Goal: Task Accomplishment & Management: Complete application form

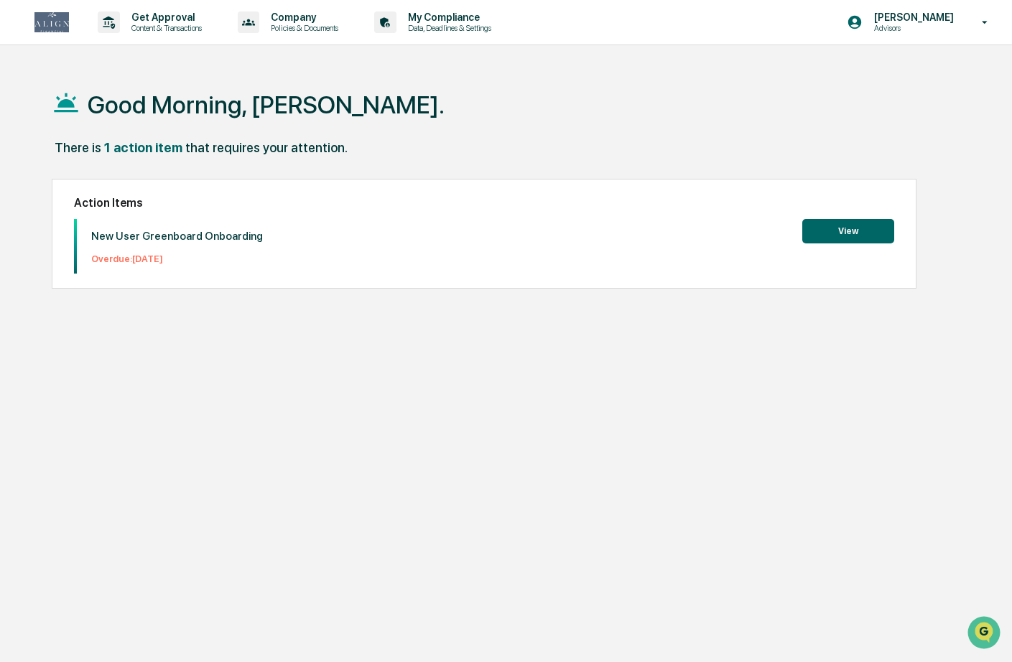
click at [847, 228] on button "View" at bounding box center [848, 231] width 92 height 24
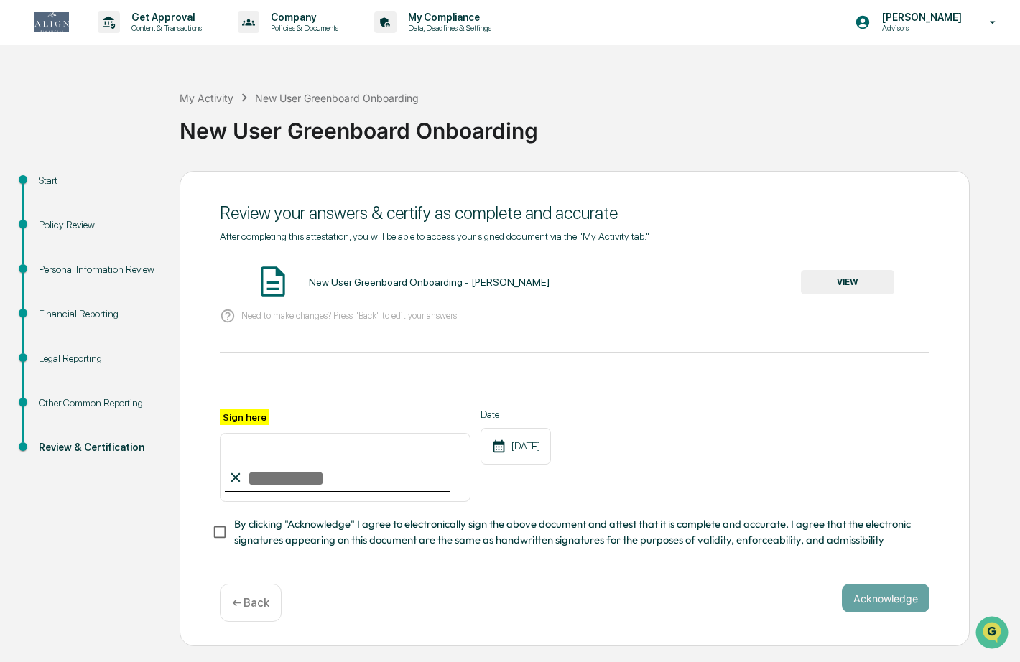
click at [859, 288] on button "VIEW" at bounding box center [847, 282] width 93 height 24
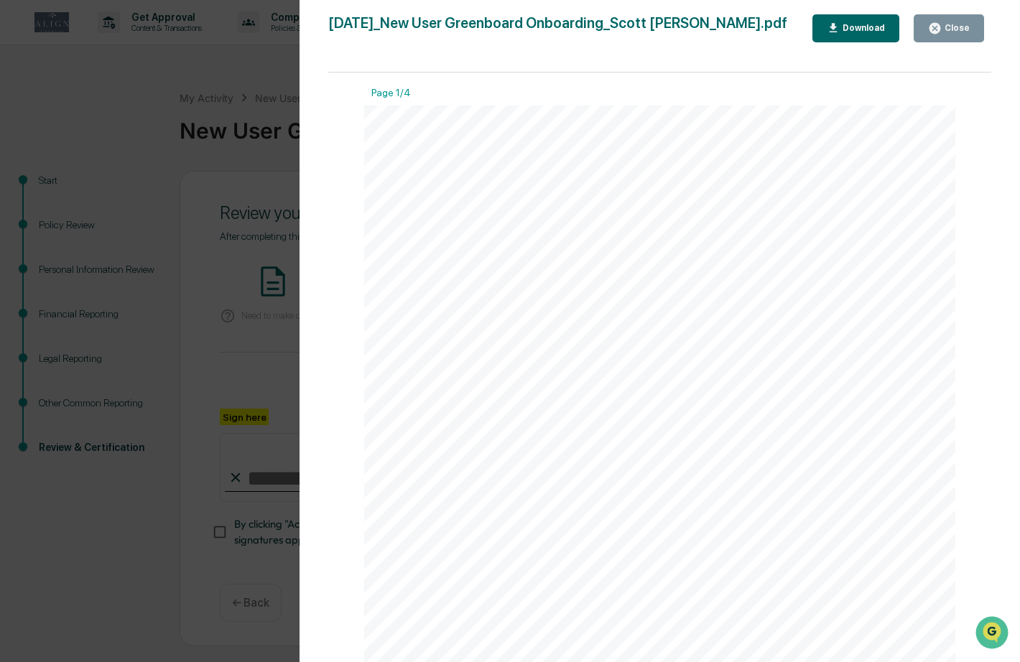
click at [935, 29] on icon "button" at bounding box center [934, 28] width 11 height 11
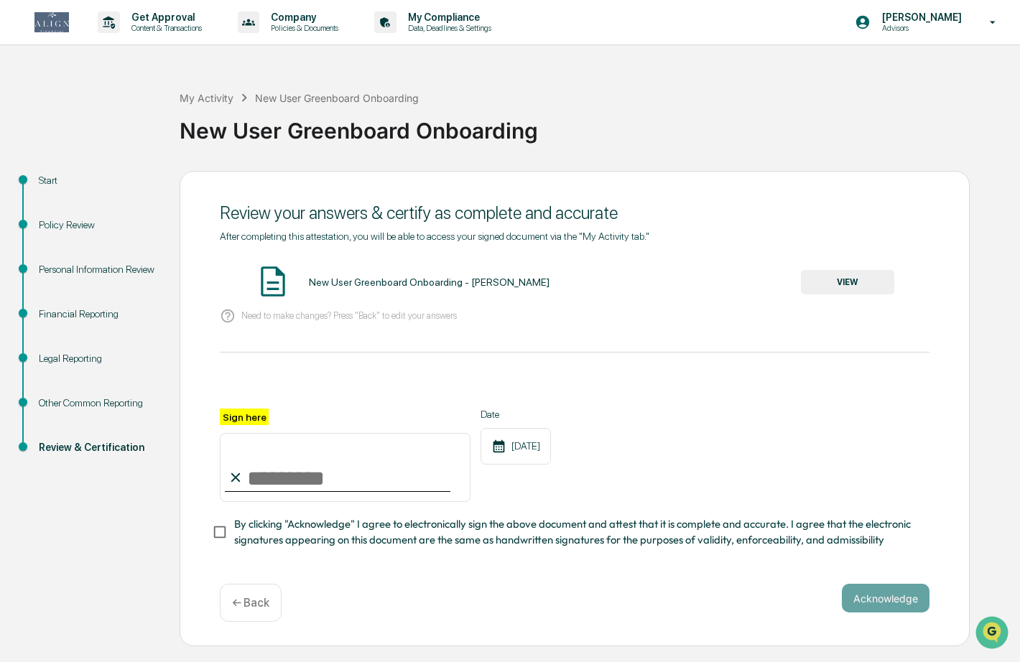
click at [68, 322] on div "Financial Reporting" at bounding box center [98, 314] width 118 height 15
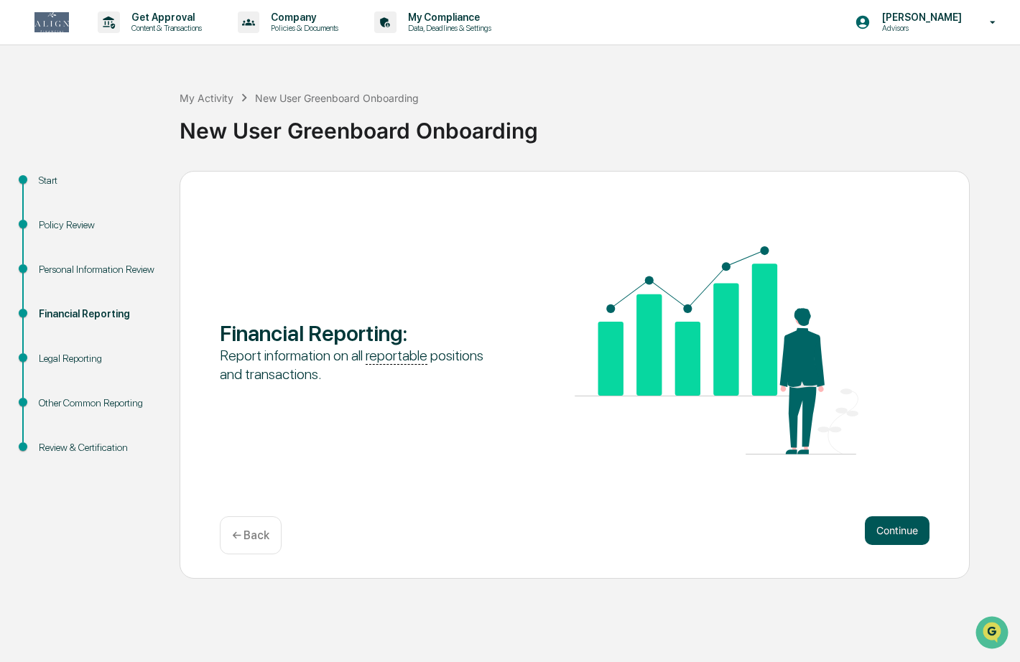
click at [897, 523] on button "Continue" at bounding box center [896, 530] width 65 height 29
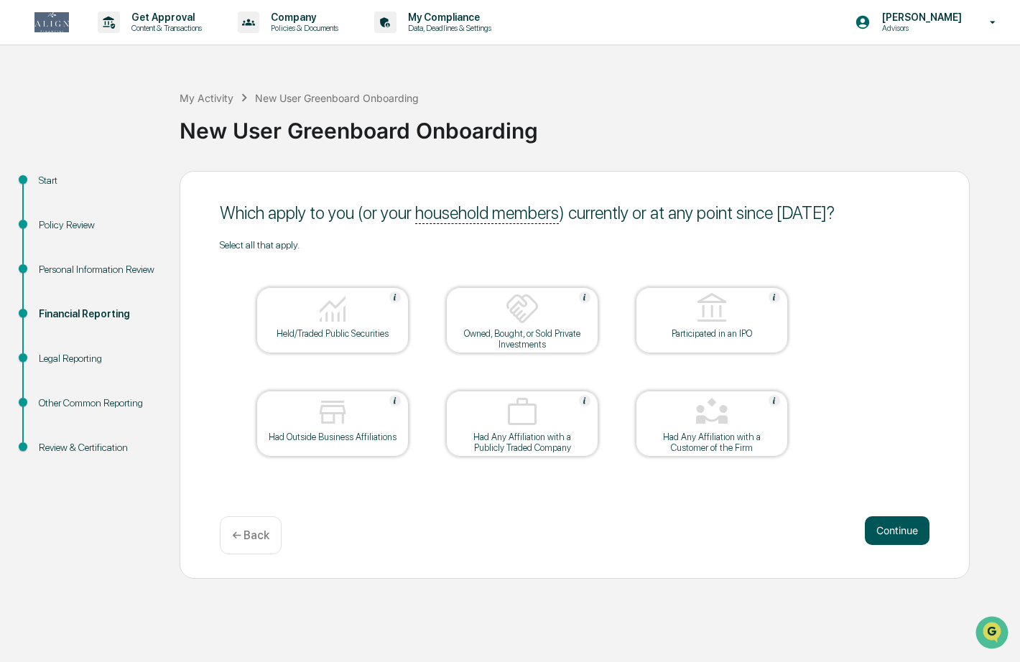
click at [895, 529] on button "Continue" at bounding box center [896, 530] width 65 height 29
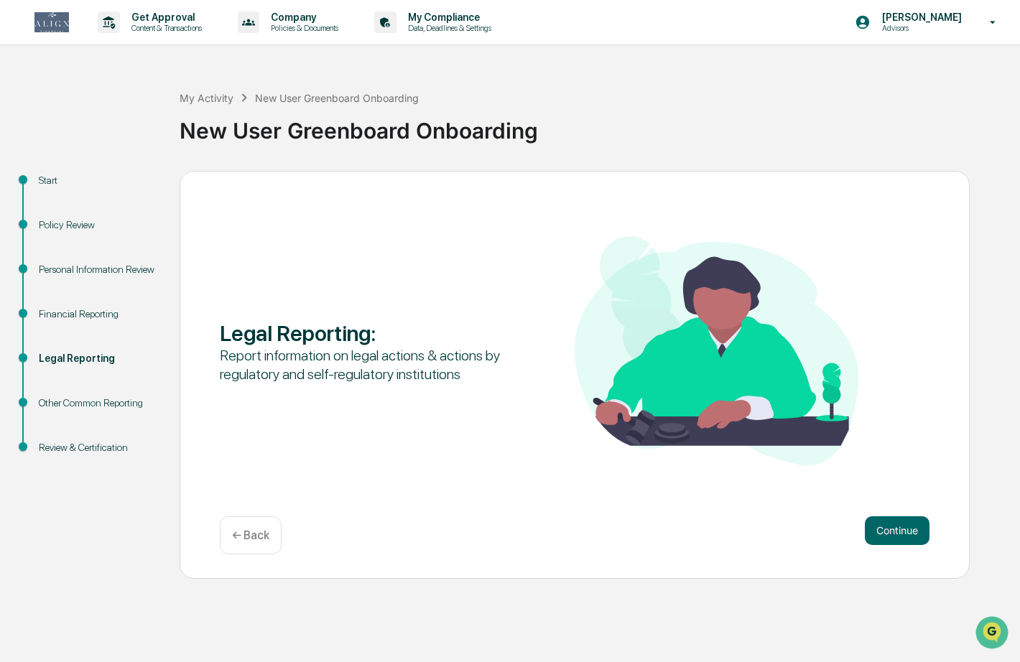
click at [895, 529] on button "Continue" at bounding box center [896, 530] width 65 height 29
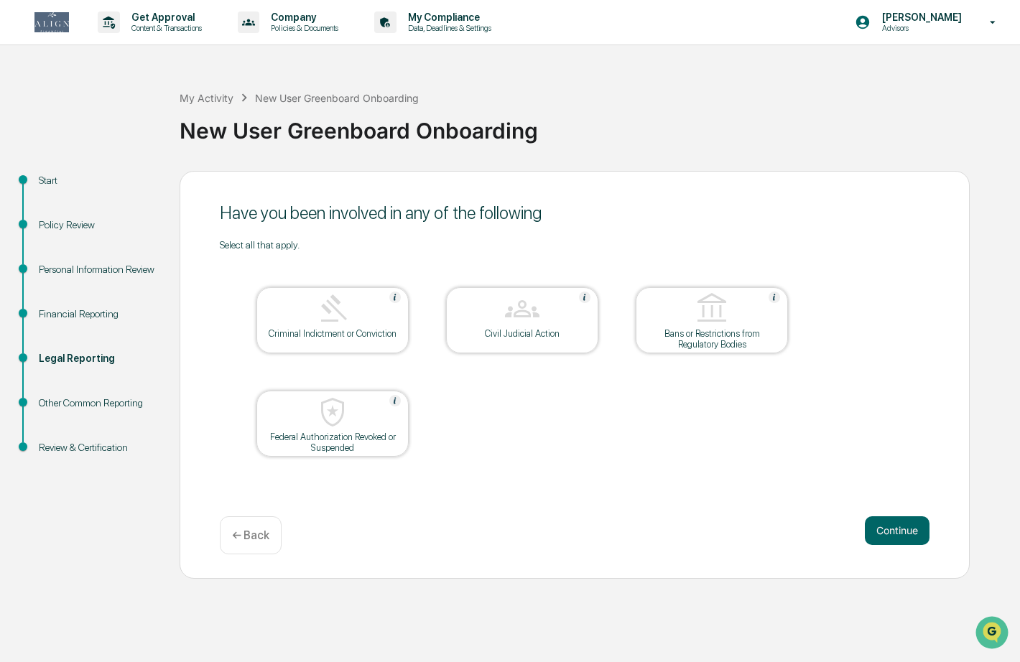
click at [58, 316] on div "Financial Reporting" at bounding box center [98, 314] width 118 height 15
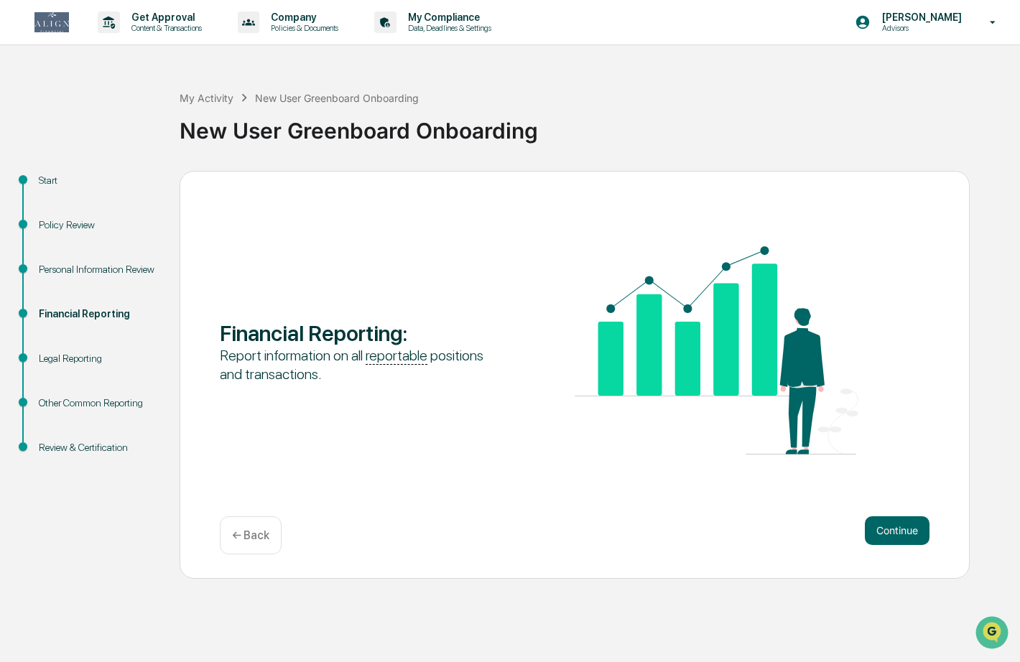
click at [398, 358] on u "reportable" at bounding box center [396, 356] width 62 height 18
click at [882, 531] on button "Continue" at bounding box center [896, 530] width 65 height 29
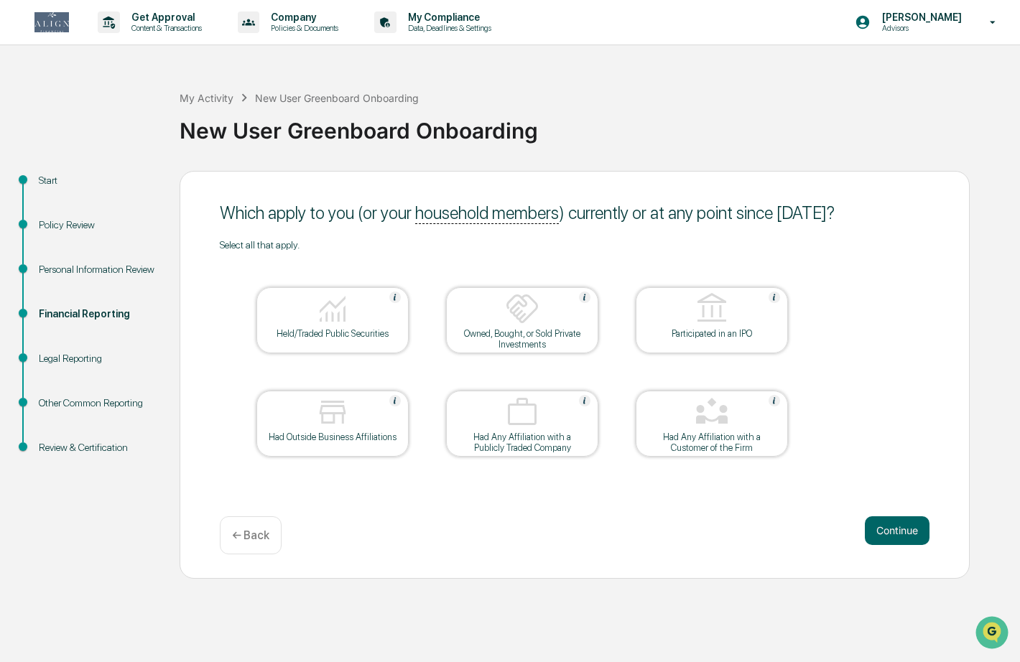
click at [345, 323] on img at bounding box center [332, 308] width 34 height 34
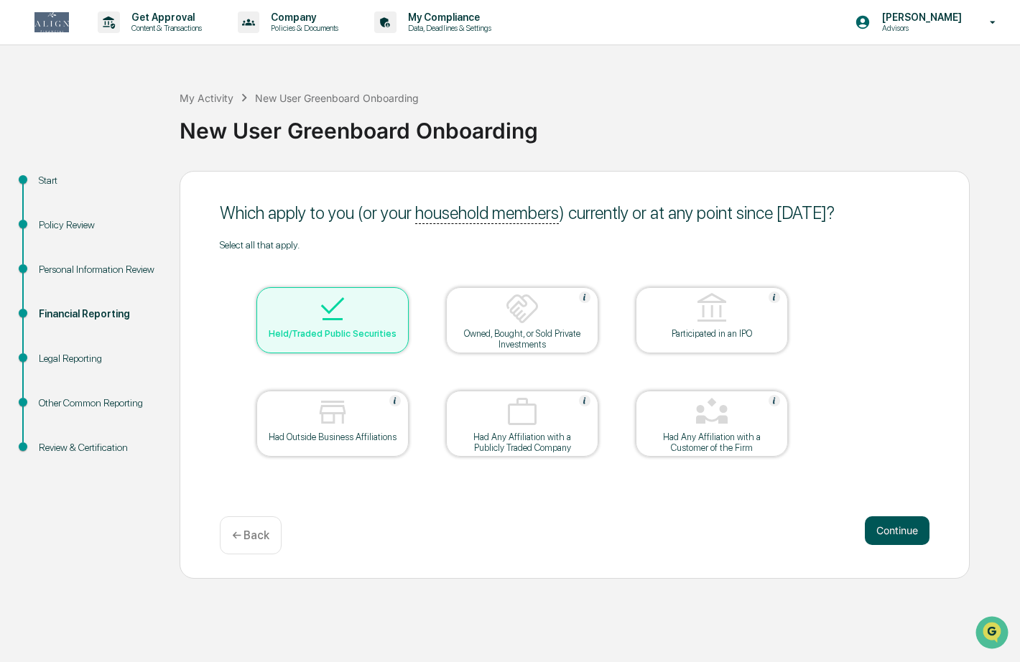
click at [920, 537] on button "Continue" at bounding box center [896, 530] width 65 height 29
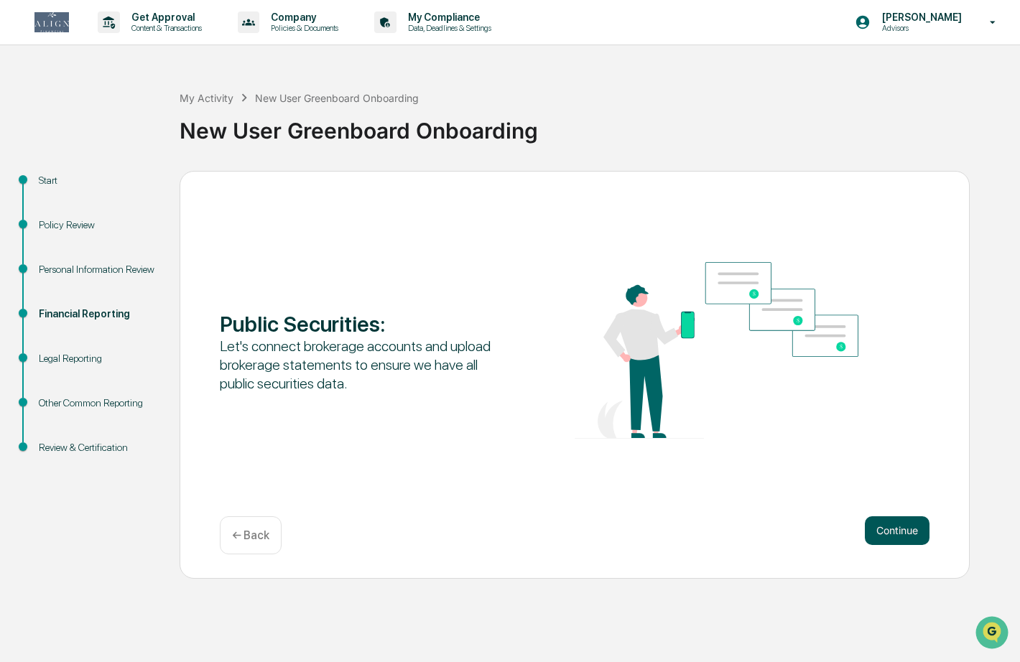
click at [894, 531] on button "Continue" at bounding box center [896, 530] width 65 height 29
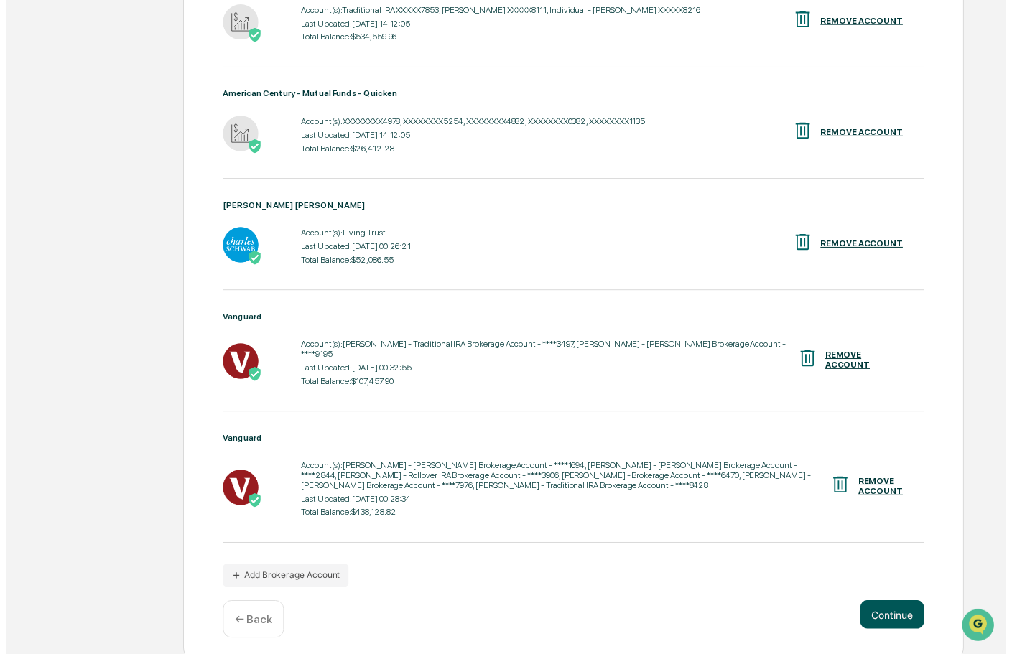
scroll to position [475, 0]
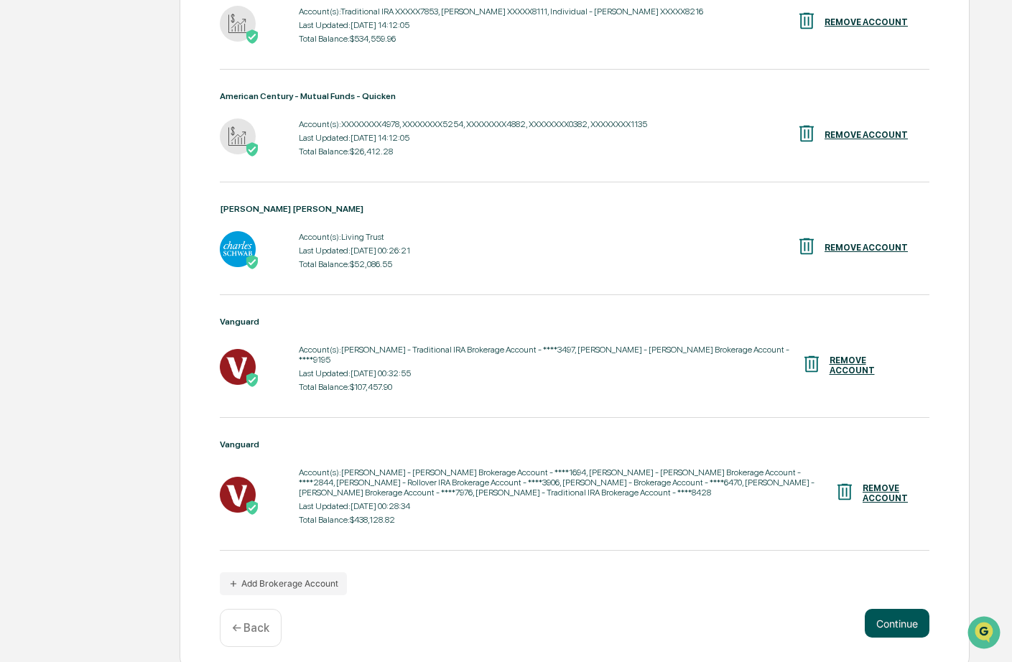
click at [900, 609] on button "Continue" at bounding box center [896, 623] width 65 height 29
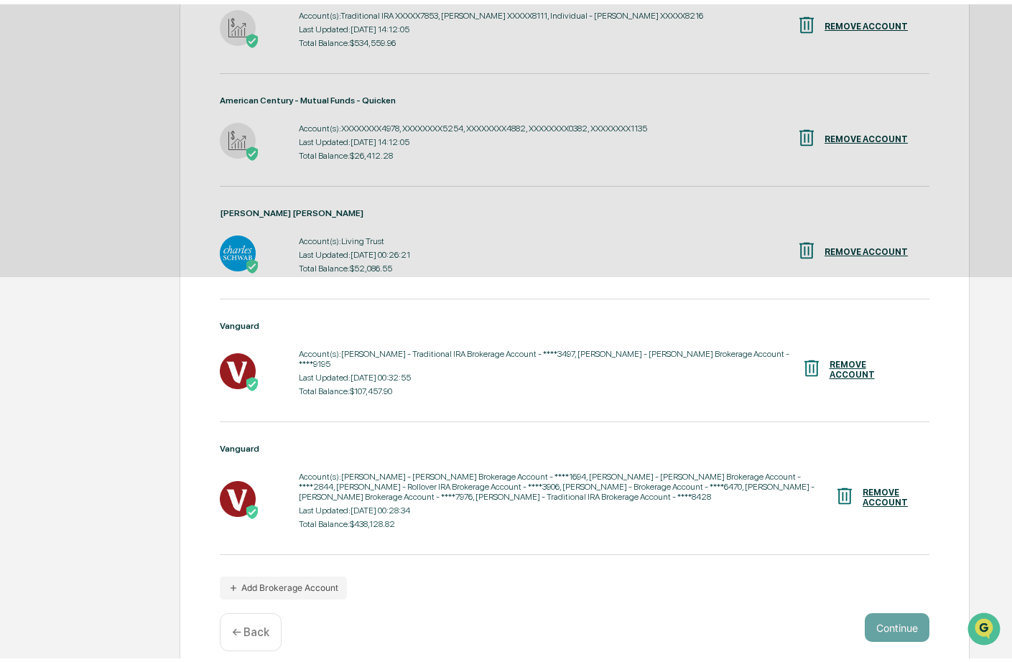
scroll to position [0, 0]
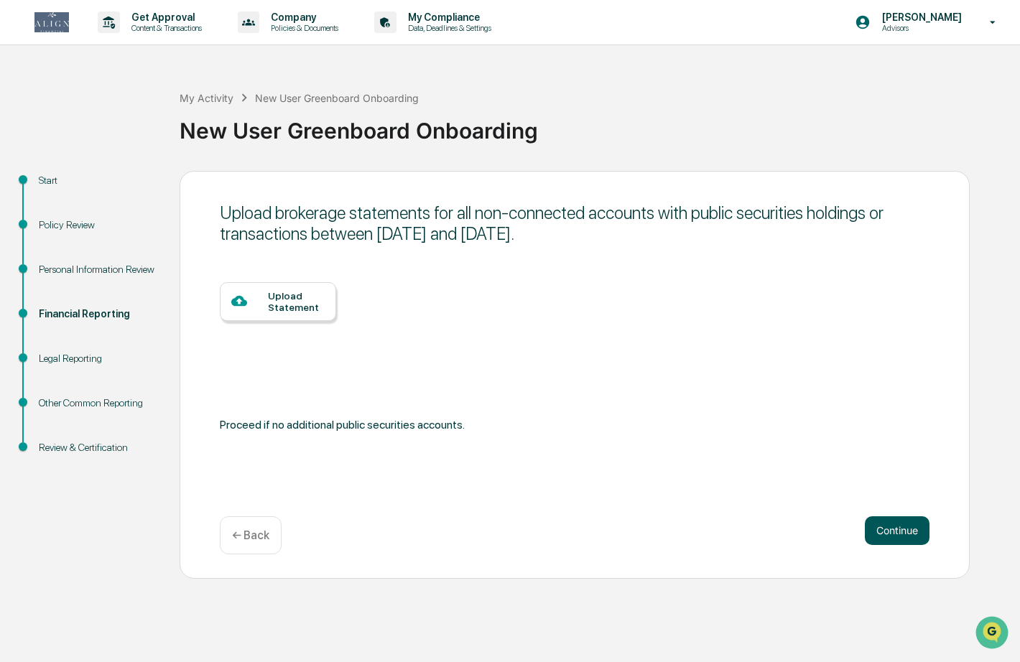
click at [887, 528] on button "Continue" at bounding box center [896, 530] width 65 height 29
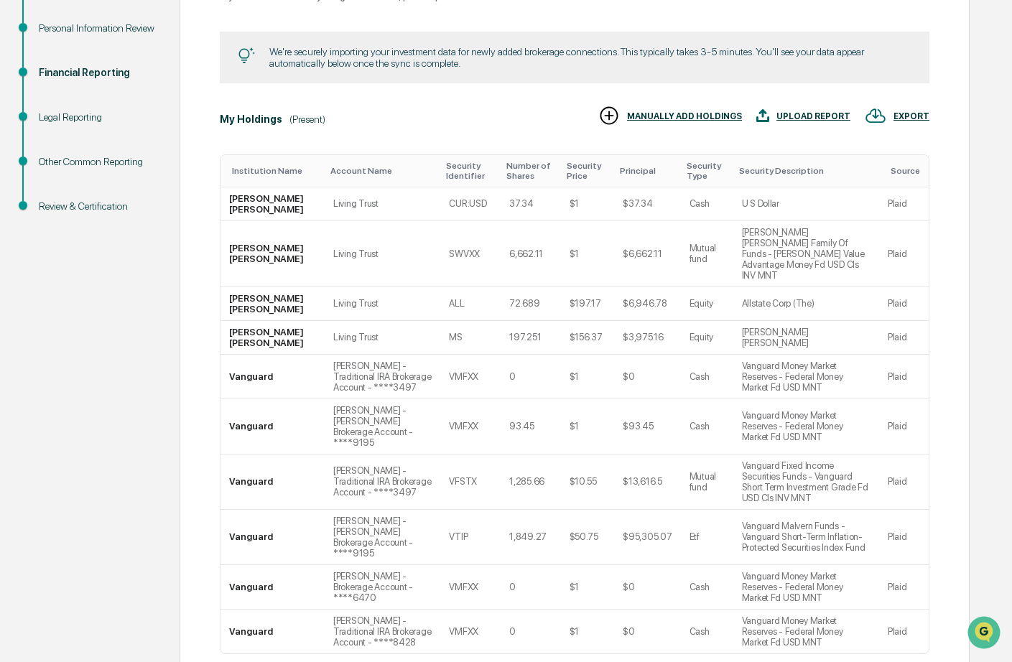
scroll to position [241, 0]
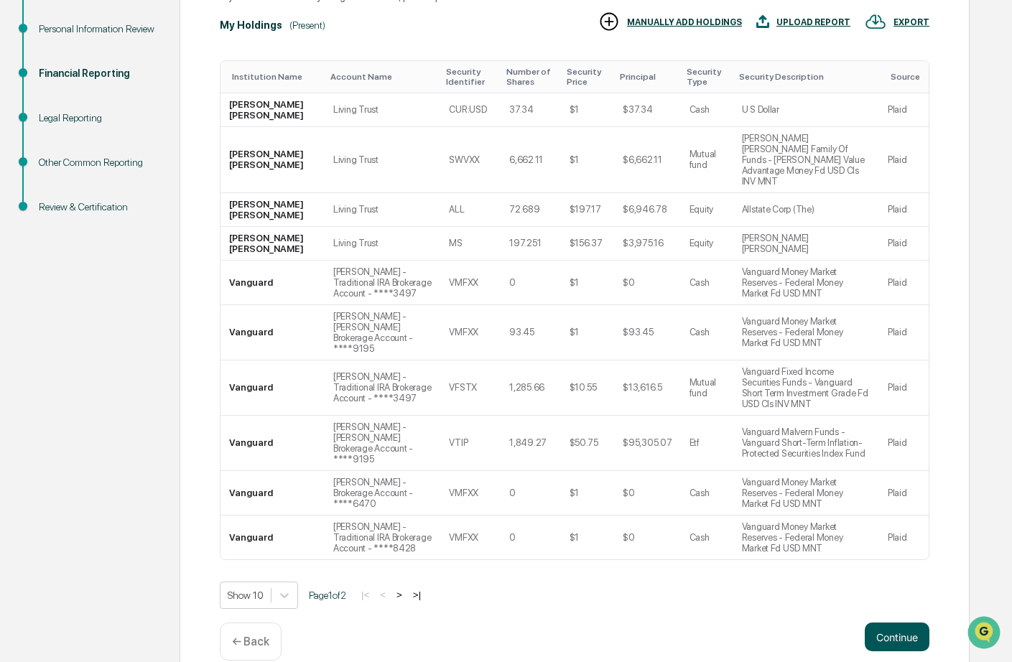
click at [906, 622] on button "Continue" at bounding box center [896, 636] width 65 height 29
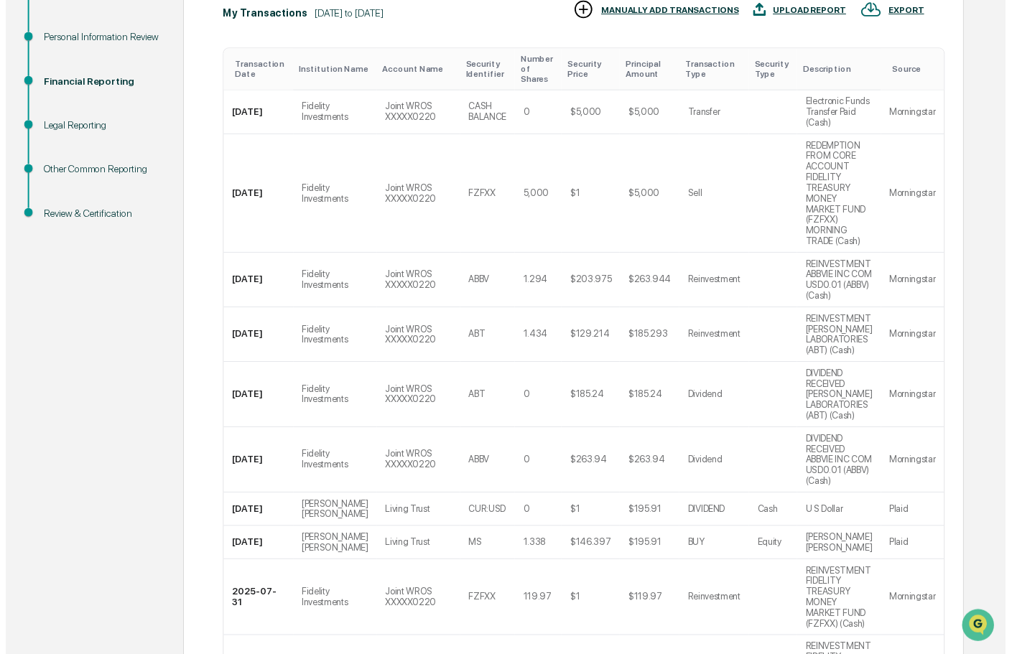
scroll to position [231, 0]
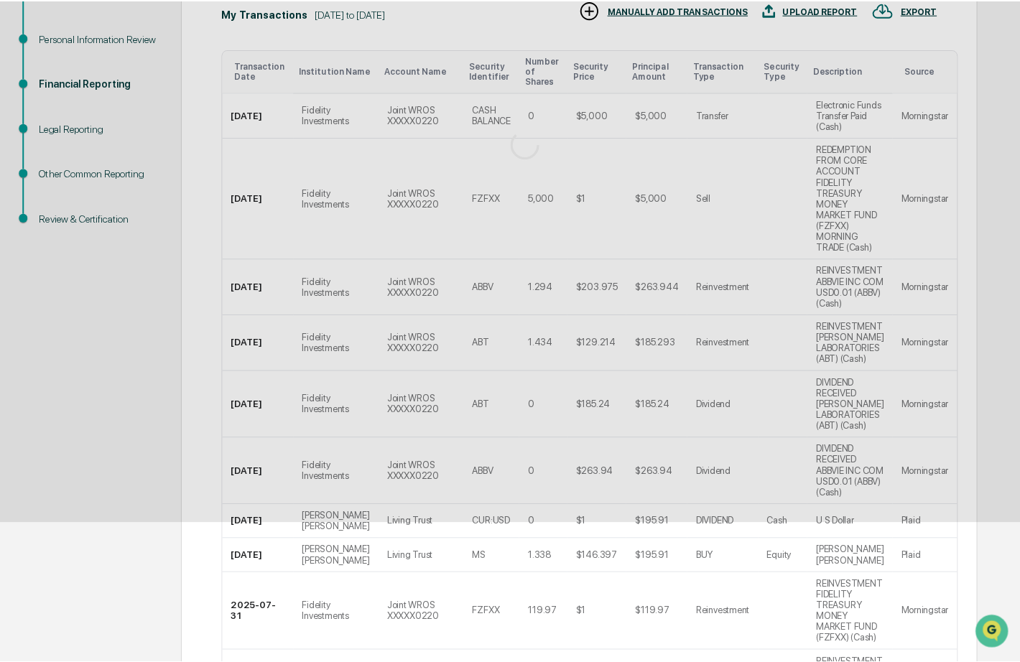
scroll to position [0, 0]
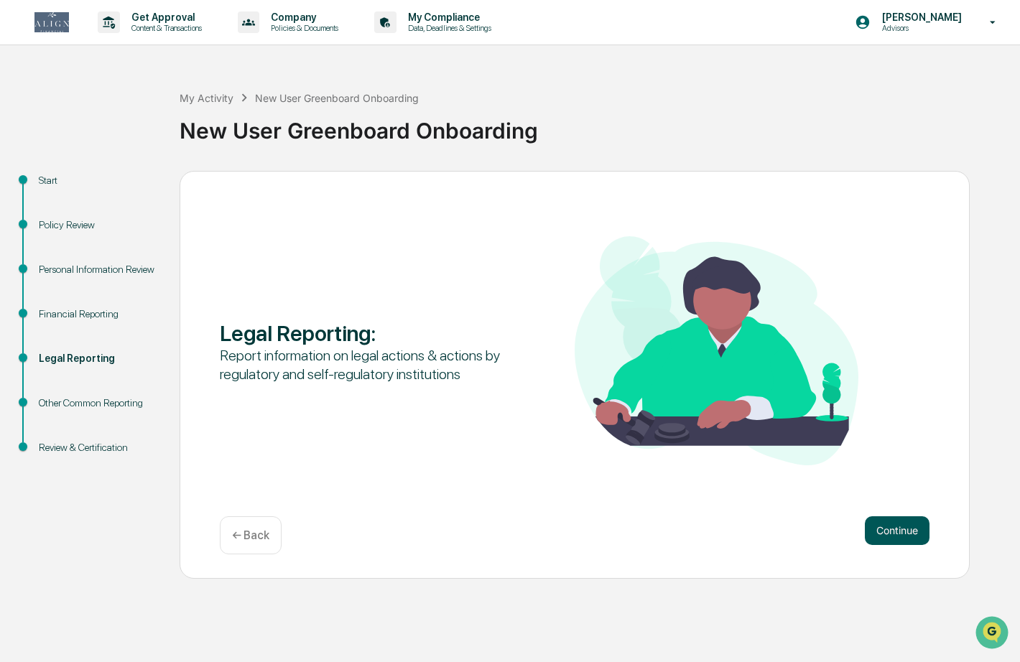
click at [900, 523] on button "Continue" at bounding box center [896, 530] width 65 height 29
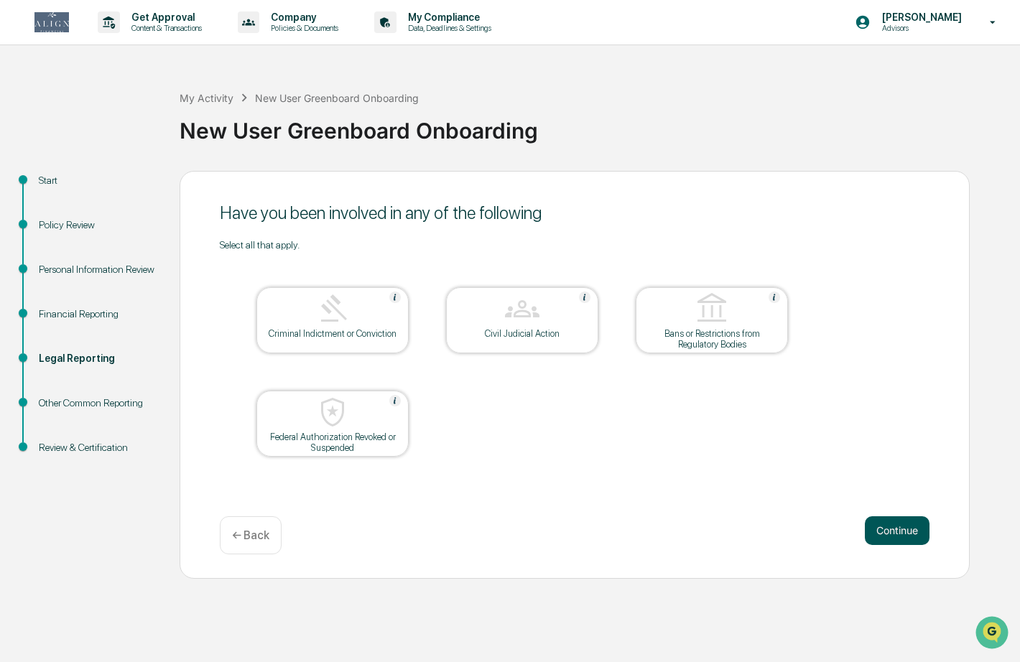
click at [903, 531] on button "Continue" at bounding box center [896, 530] width 65 height 29
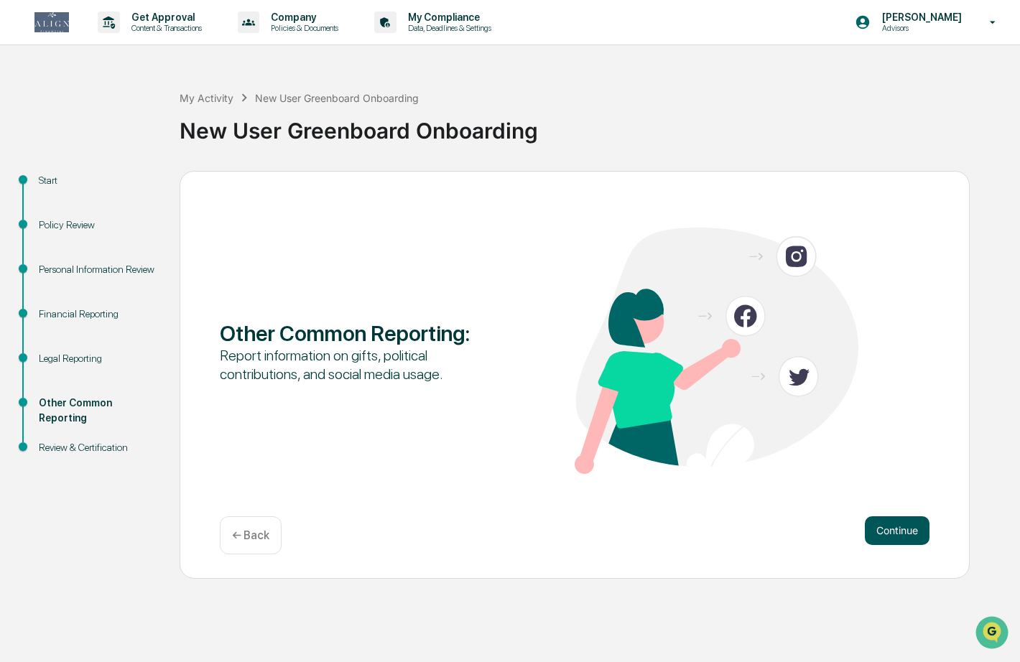
click at [900, 536] on button "Continue" at bounding box center [896, 530] width 65 height 29
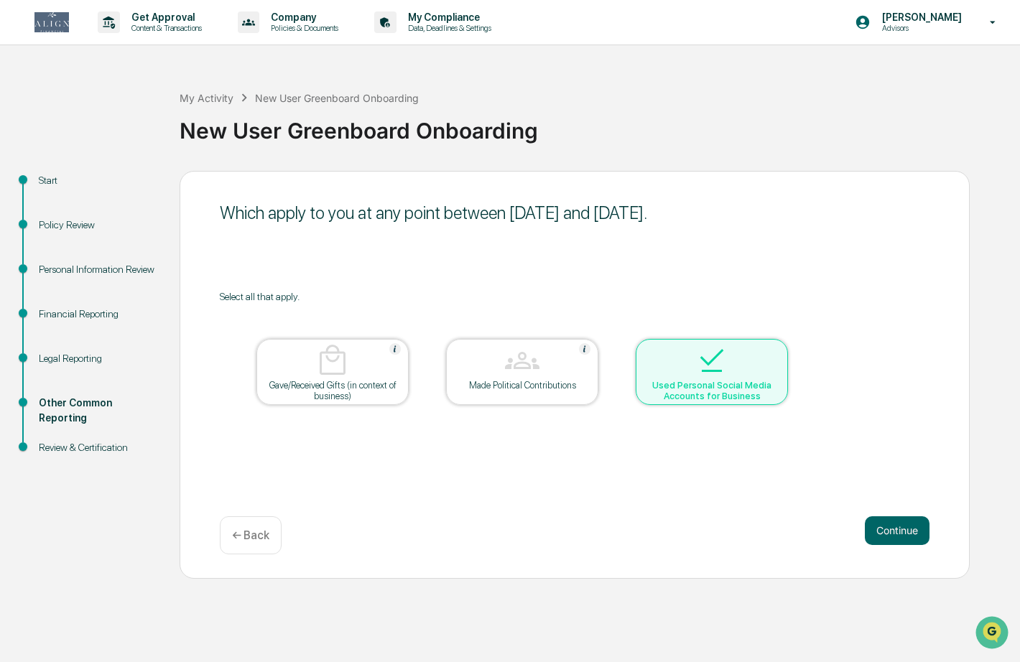
click at [900, 536] on button "Continue" at bounding box center [896, 530] width 65 height 29
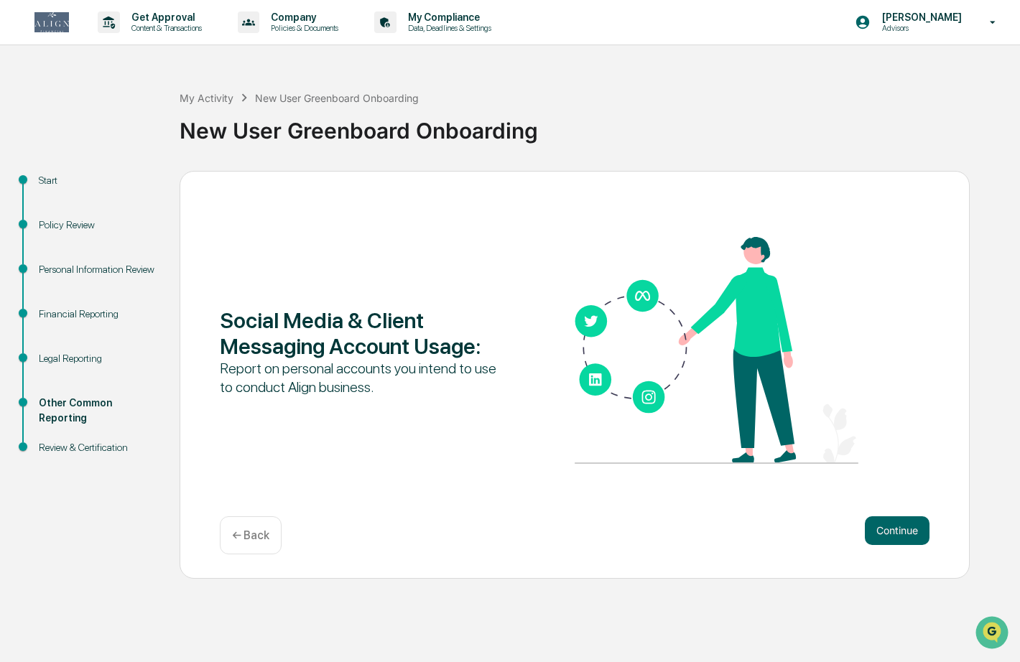
click at [900, 536] on button "Continue" at bounding box center [896, 530] width 65 height 29
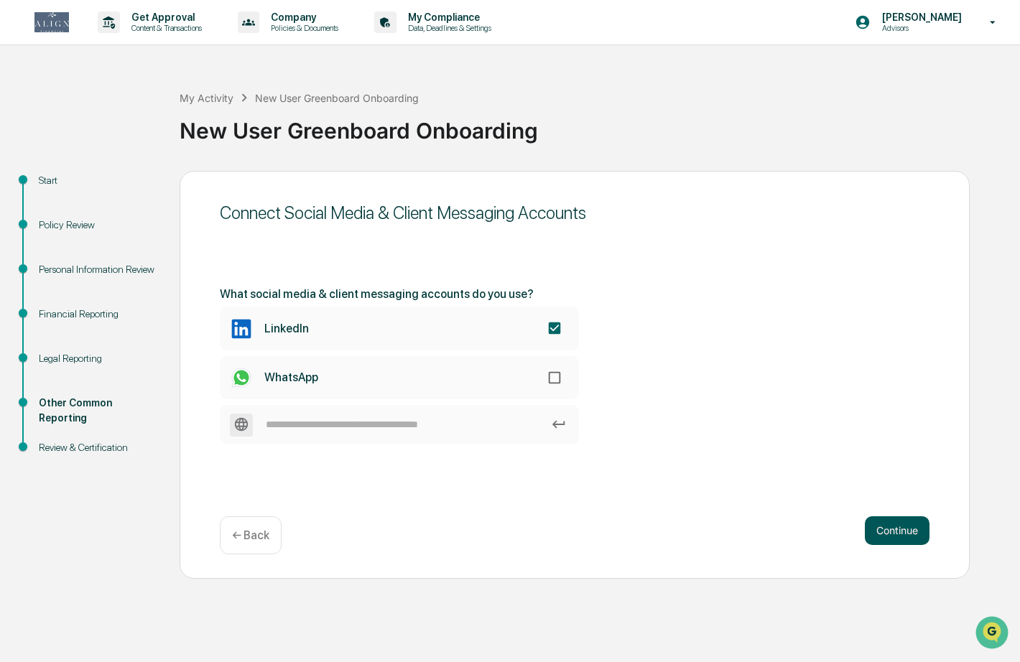
click at [890, 530] on button "Continue" at bounding box center [896, 530] width 65 height 29
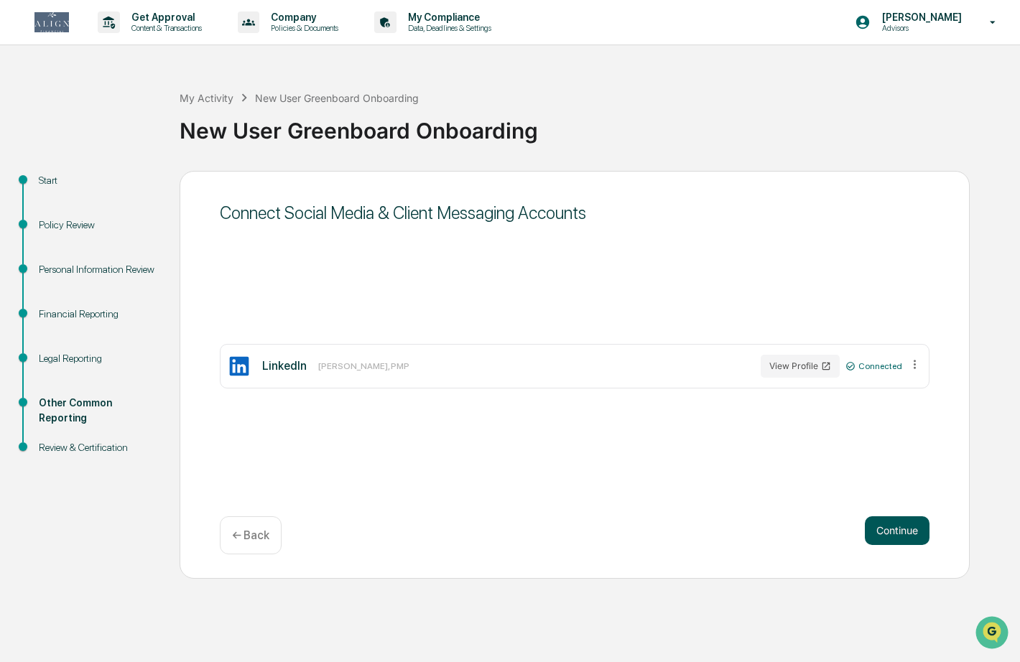
click at [901, 532] on button "Continue" at bounding box center [896, 530] width 65 height 29
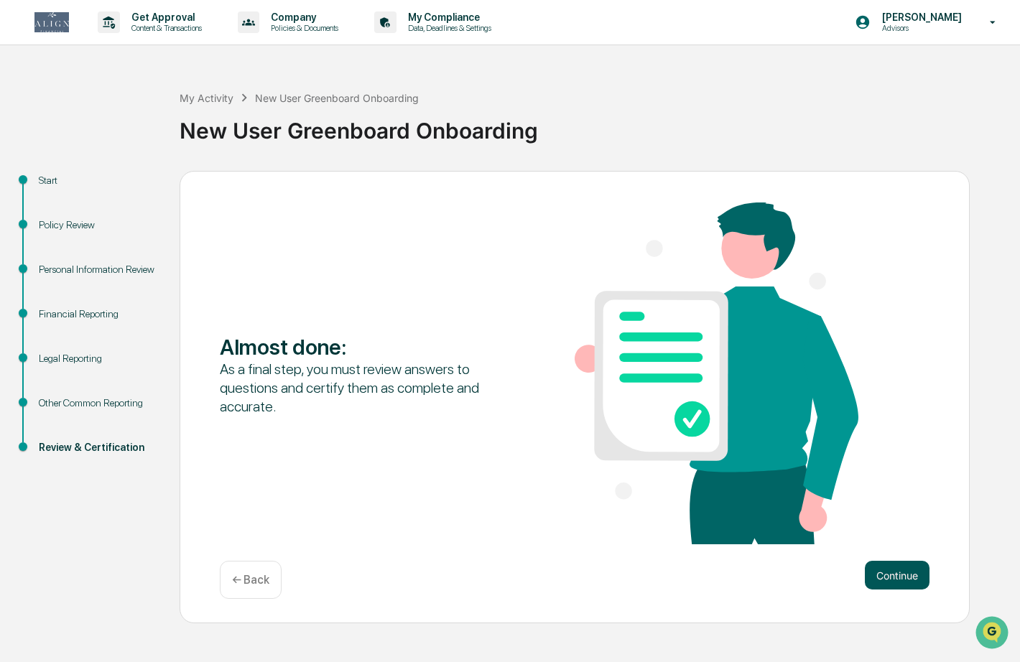
click at [887, 581] on button "Continue" at bounding box center [896, 575] width 65 height 29
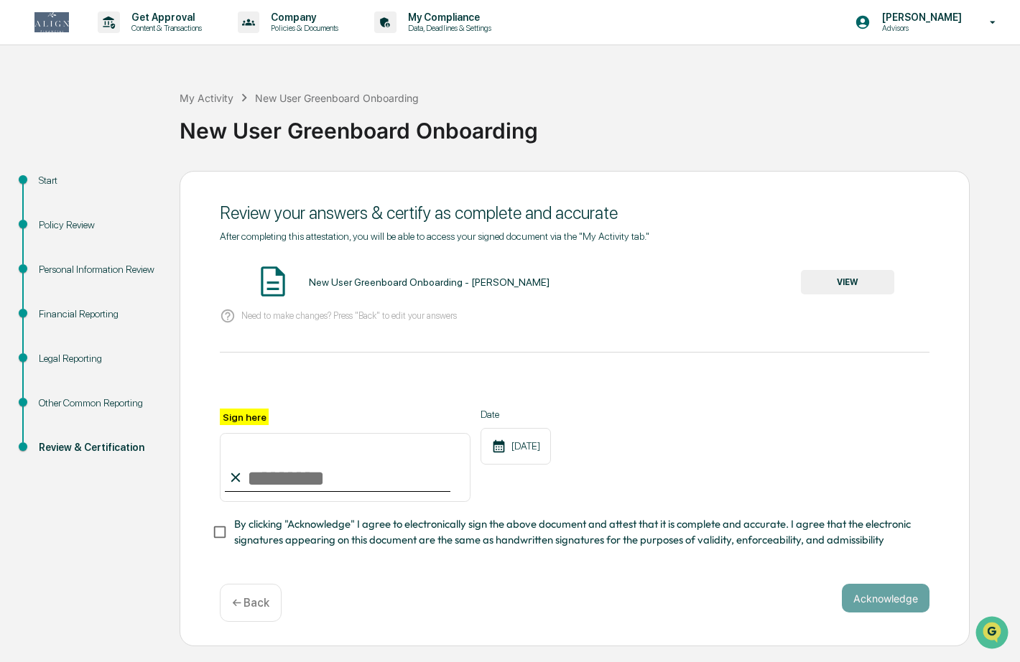
click at [284, 476] on input "Sign here" at bounding box center [345, 467] width 251 height 69
type input "**********"
drag, startPoint x: 900, startPoint y: 587, endPoint x: 900, endPoint y: 596, distance: 8.6
click at [900, 587] on button "Acknowledge" at bounding box center [885, 598] width 88 height 29
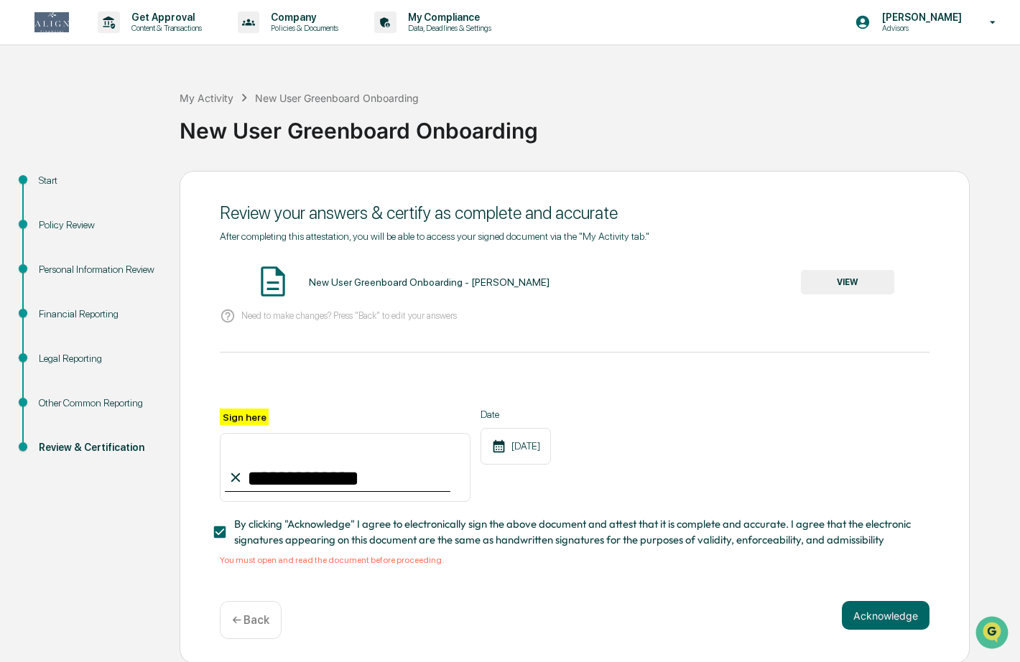
click at [454, 536] on span "By clicking "Acknowledge" I agree to electronically sign the above document and…" at bounding box center [576, 532] width 684 height 32
click at [335, 561] on div "You must open and read the document before proceeding." at bounding box center [574, 560] width 709 height 10
click at [851, 282] on button "VIEW" at bounding box center [847, 282] width 93 height 24
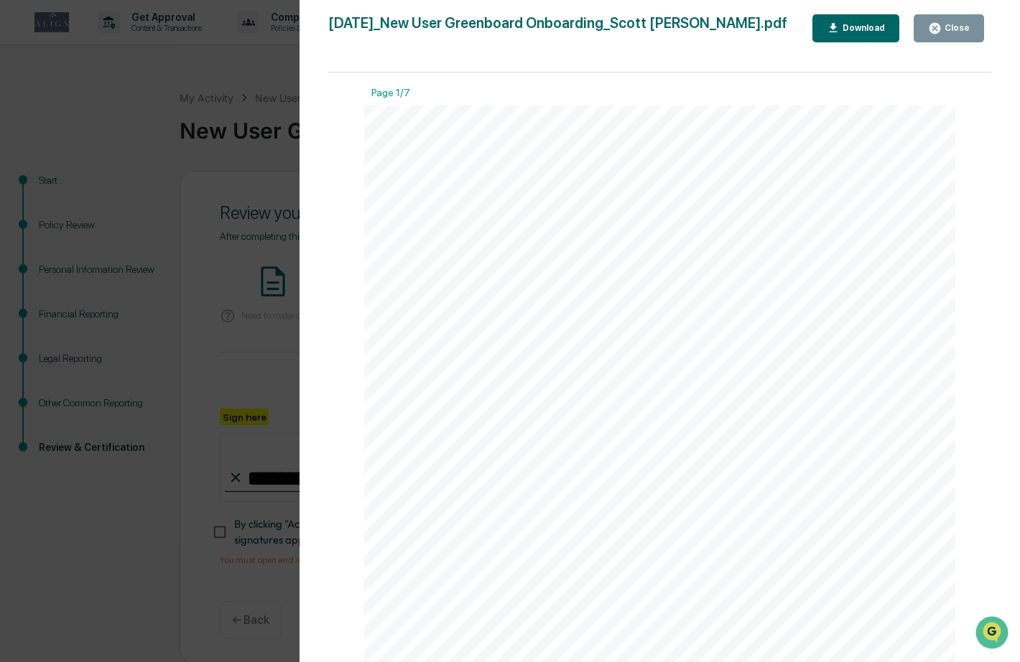
click at [197, 352] on div "Version History [DATE] 03:41 PM [PERSON_NAME] [DATE]_New User Greenboard Onboar…" at bounding box center [510, 331] width 1020 height 662
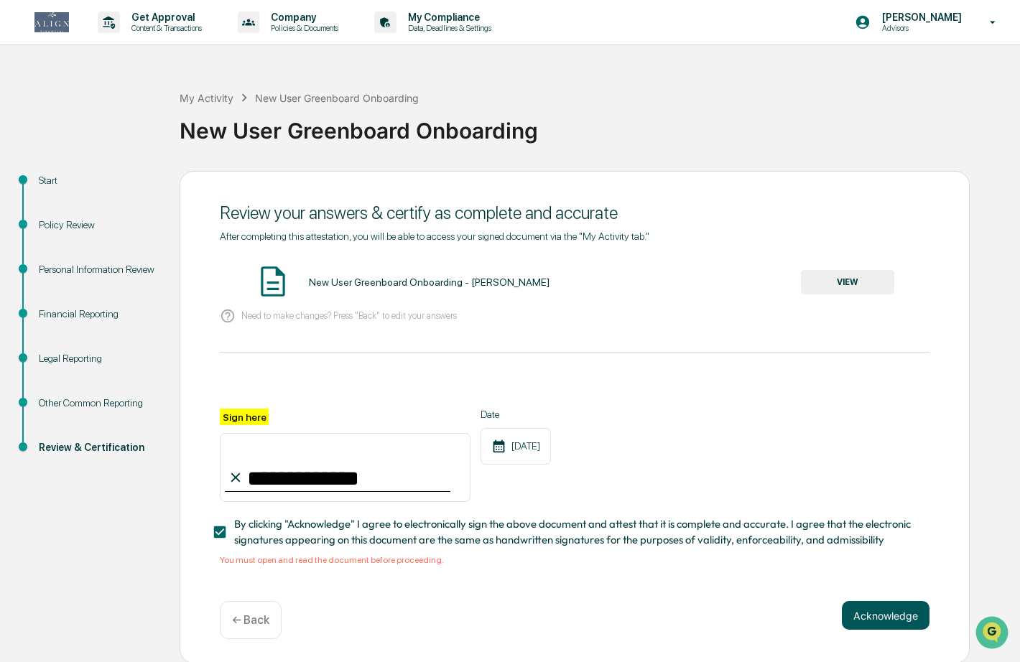
click at [883, 620] on button "Acknowledge" at bounding box center [885, 615] width 88 height 29
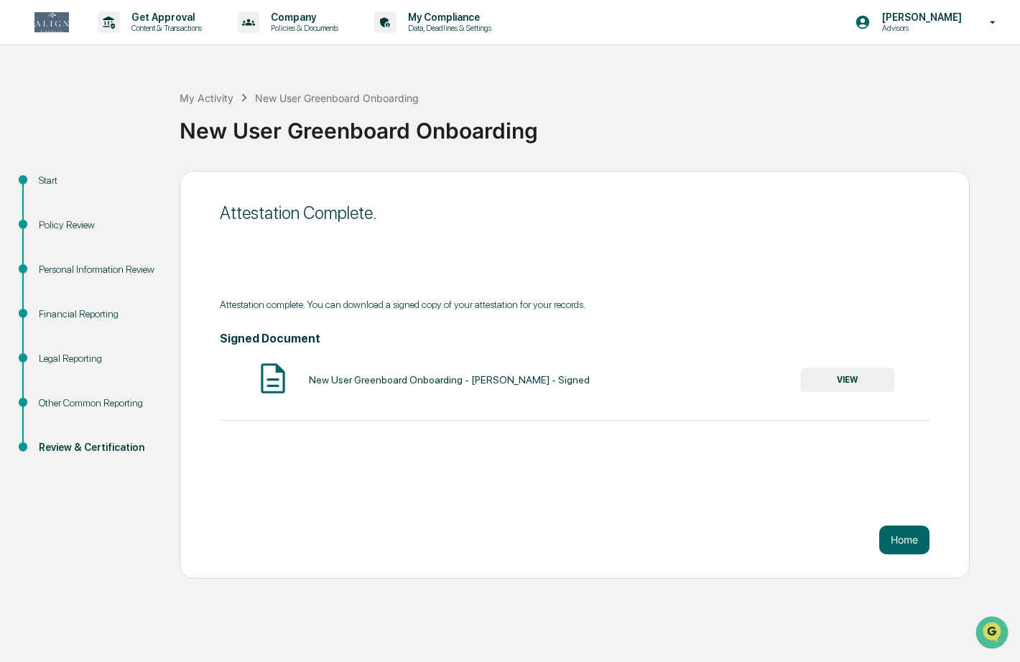
click at [841, 372] on button "VIEW" at bounding box center [847, 380] width 93 height 24
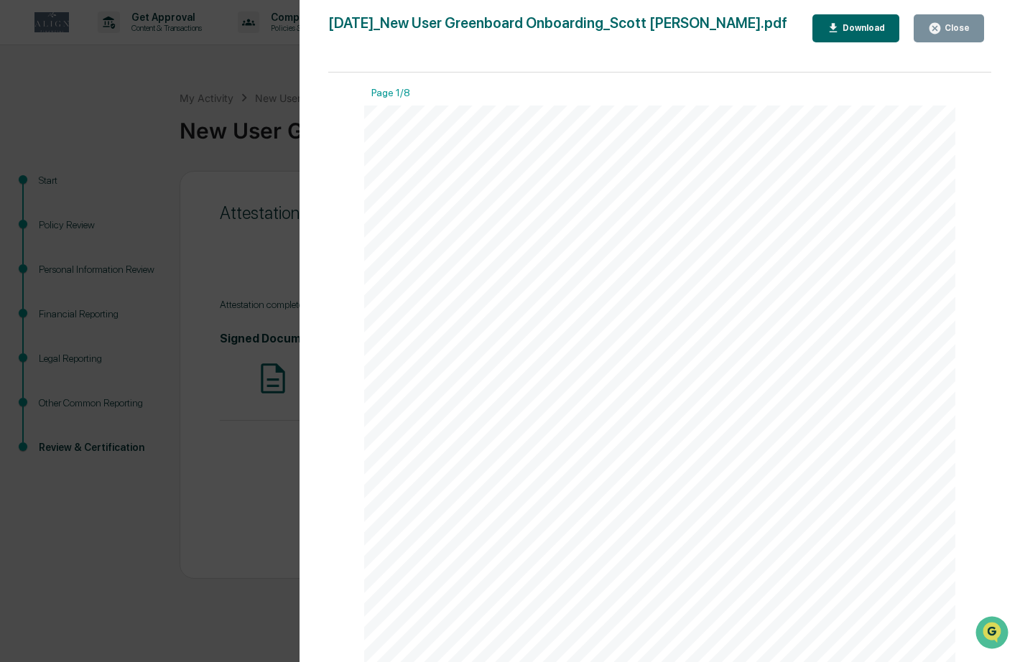
click at [857, 32] on div "Download" at bounding box center [861, 28] width 45 height 10
